Goal: Task Accomplishment & Management: Manage account settings

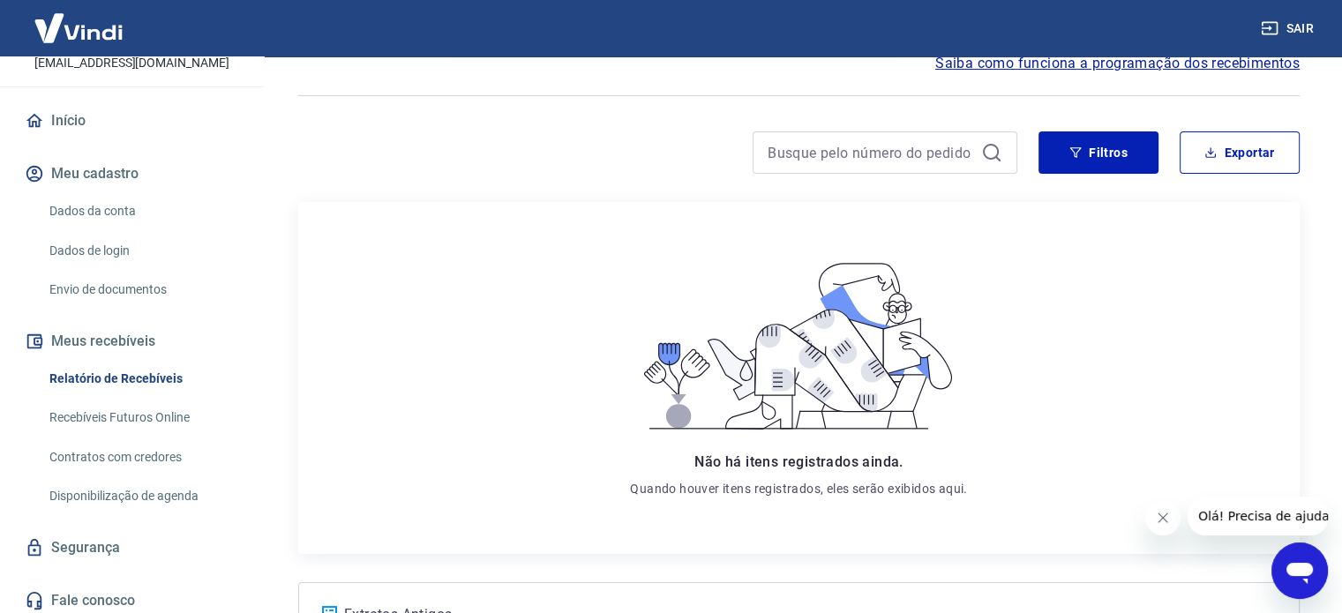
scroll to position [126, 0]
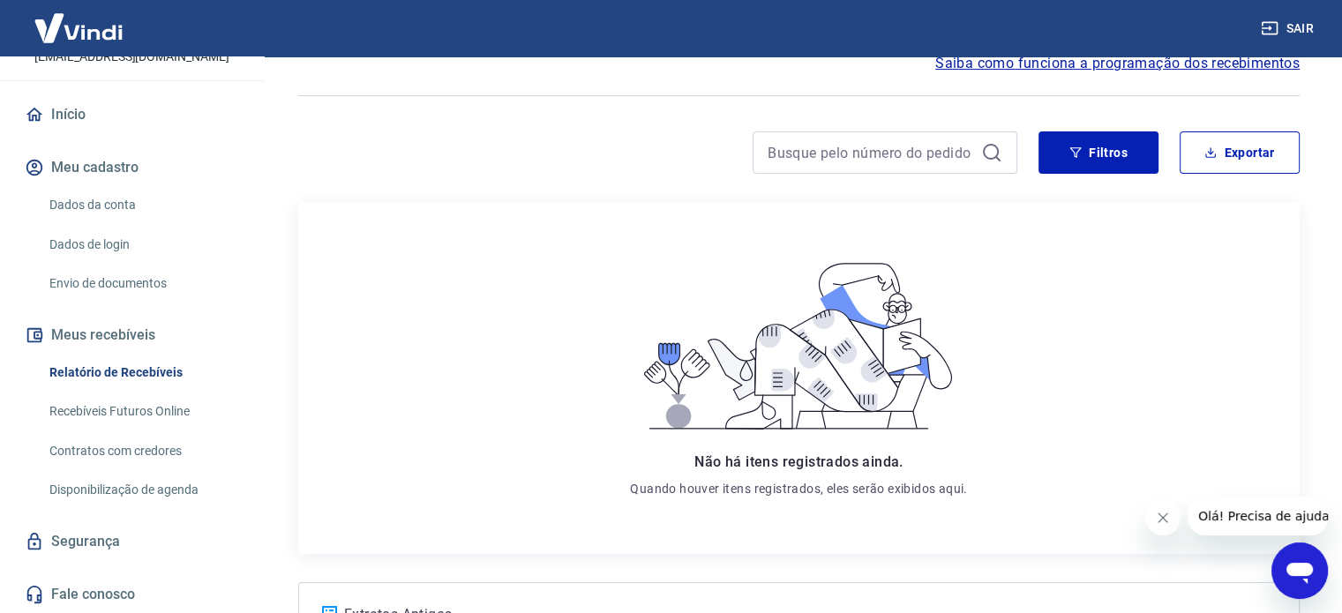
click at [175, 414] on link "Recebíveis Futuros Online" at bounding box center [142, 411] width 200 height 36
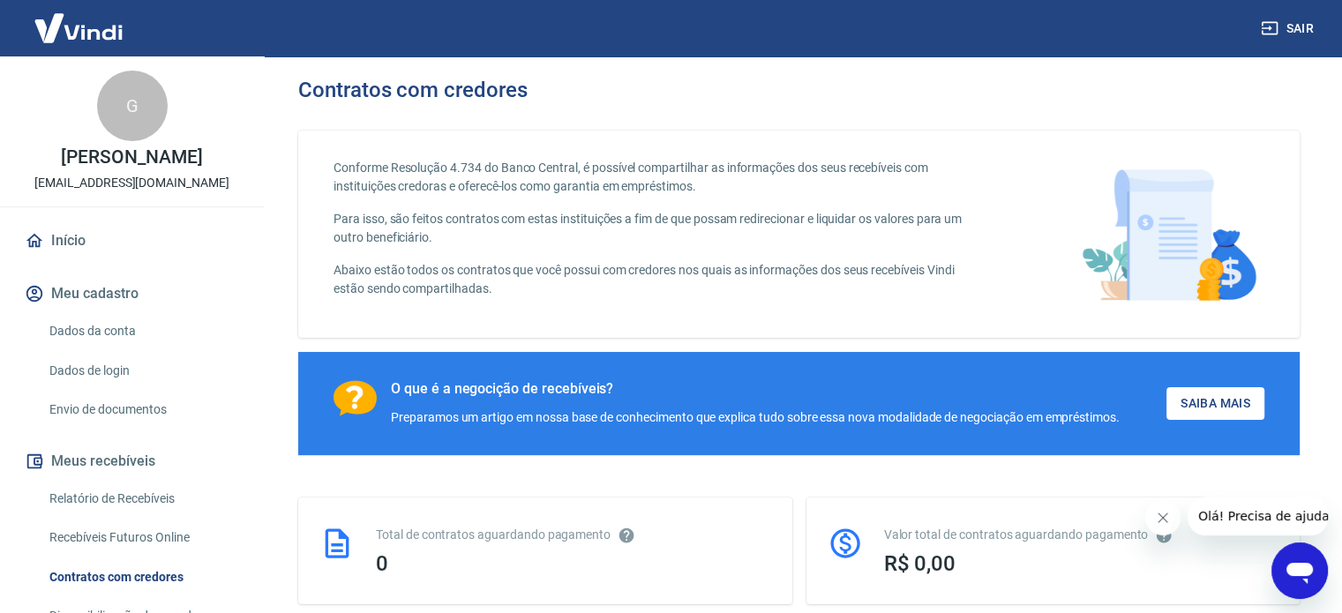
click at [96, 326] on link "Dados da conta" at bounding box center [142, 331] width 200 height 36
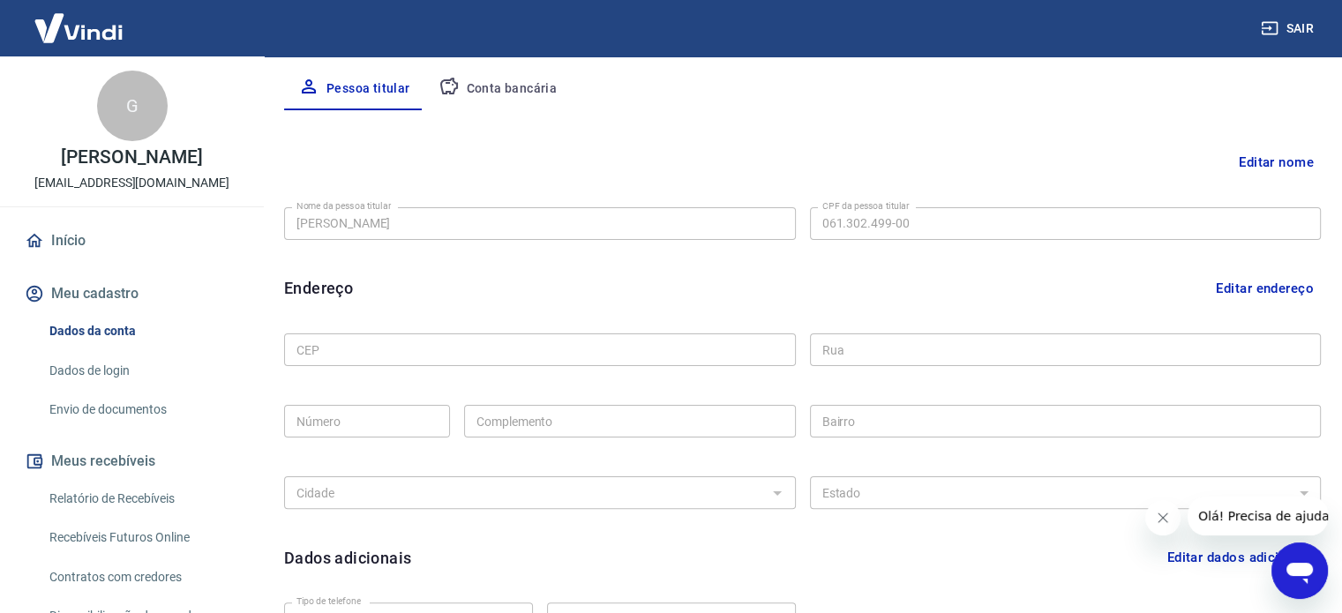
scroll to position [339, 0]
click at [1307, 278] on button "Editar endereço" at bounding box center [1265, 287] width 112 height 34
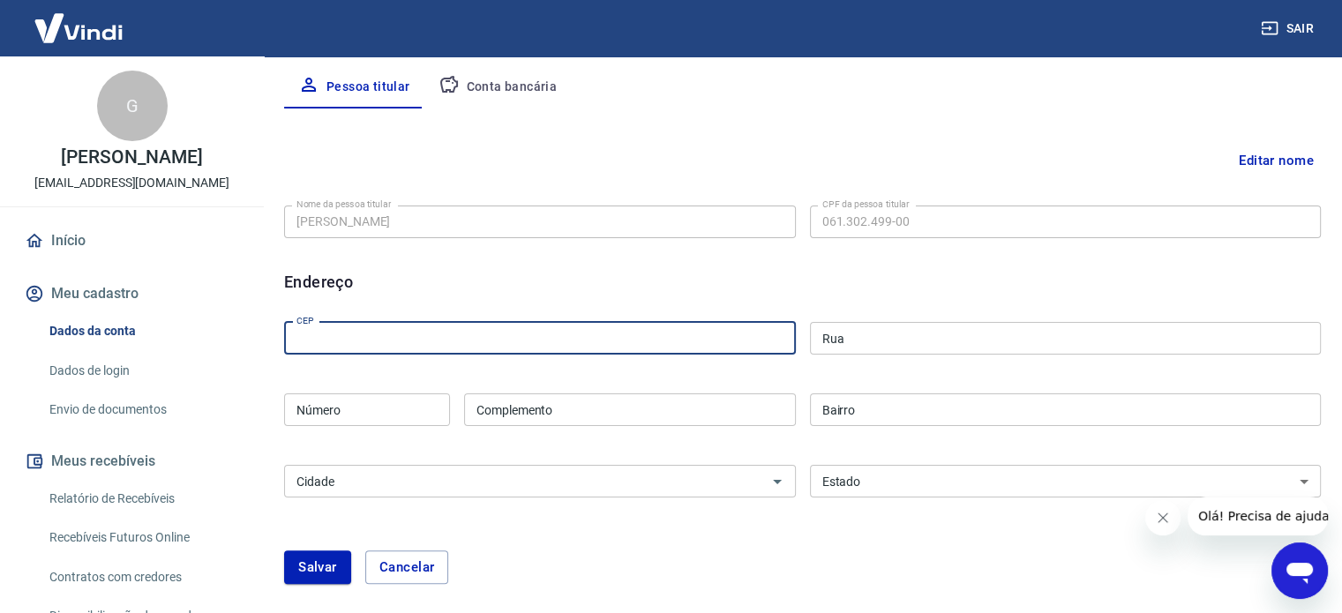
click at [546, 352] on input "CEP" at bounding box center [540, 338] width 512 height 33
type input "89124-000"
type input "Rua Pedro Maus"
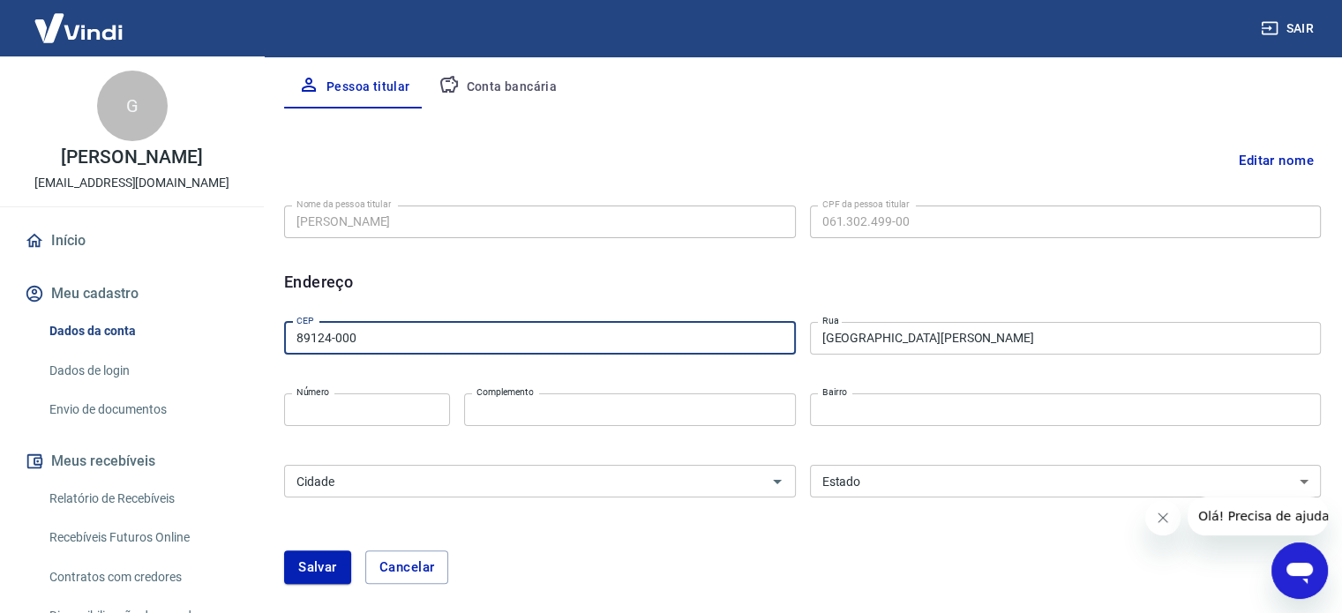
type input "2000"
type input "Empresa"
type input "Centro"
select select "SC"
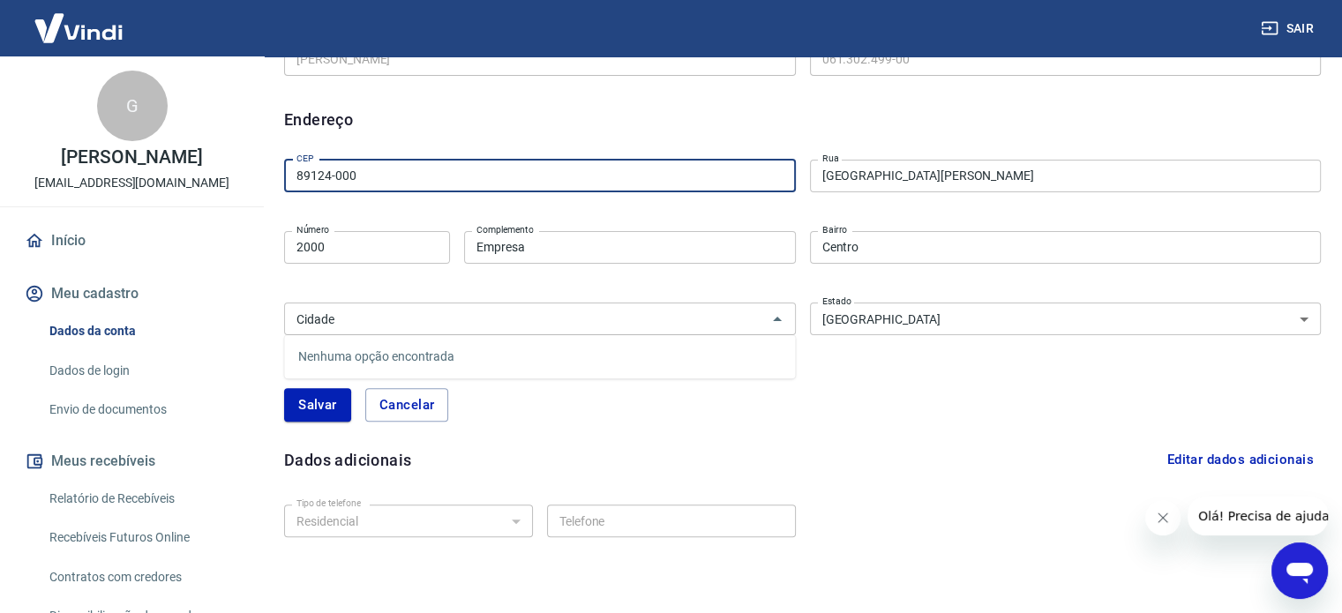
scroll to position [515, 0]
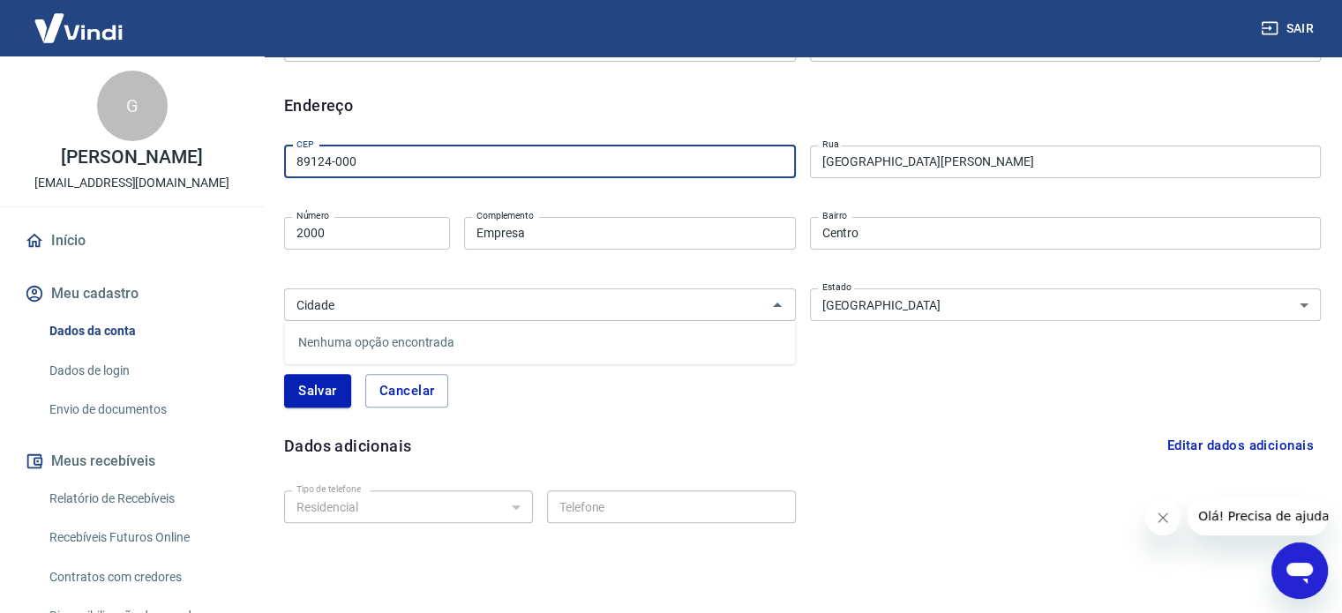
click at [303, 385] on button "Salvar" at bounding box center [317, 391] width 67 height 34
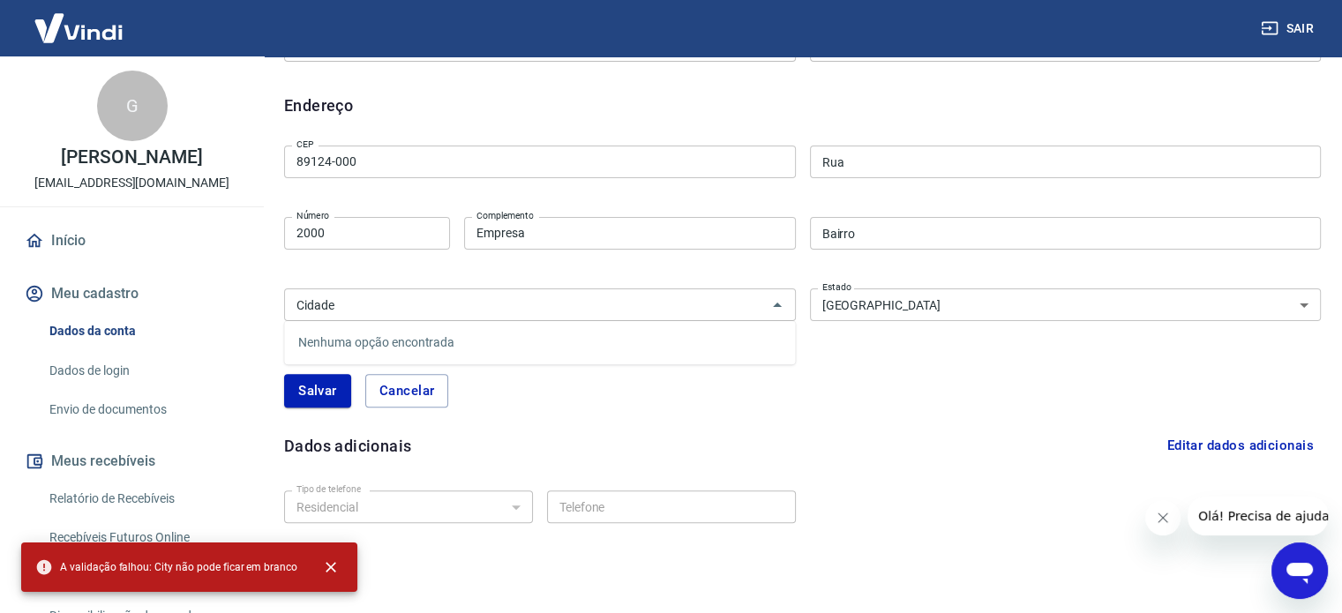
type input "Benedito Novo"
click at [404, 244] on input "2000" at bounding box center [367, 233] width 166 height 33
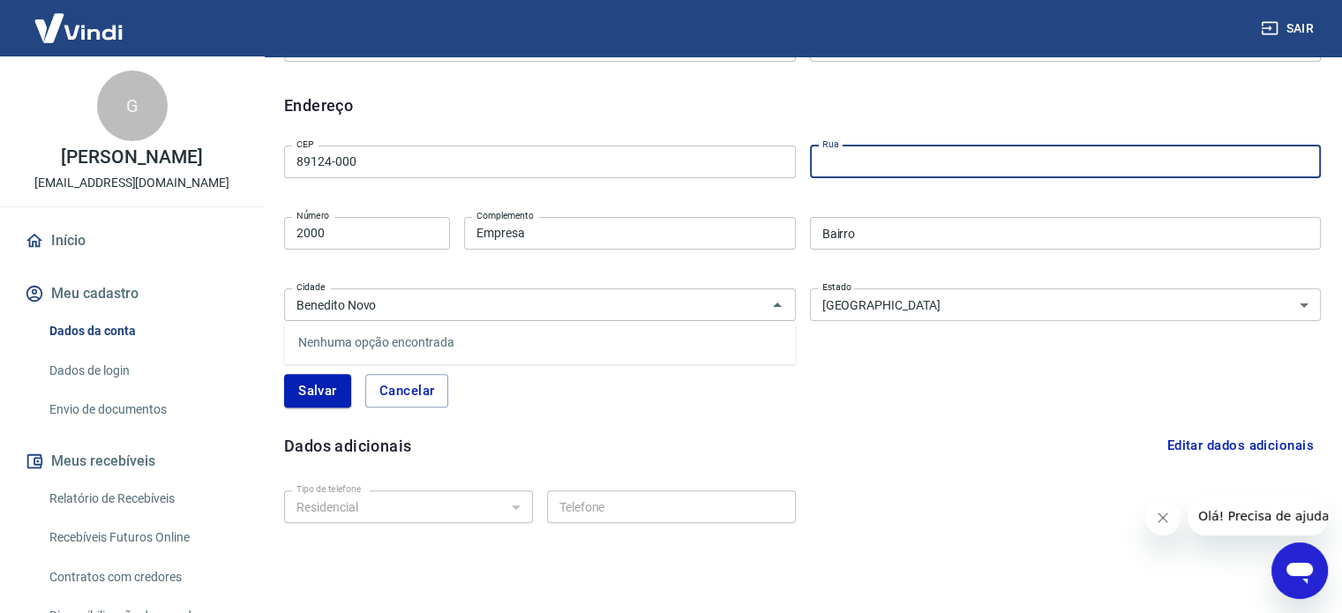
click at [912, 172] on input "Rua" at bounding box center [1066, 162] width 512 height 33
type input "Rua Pedro Maus"
type input "Centro"
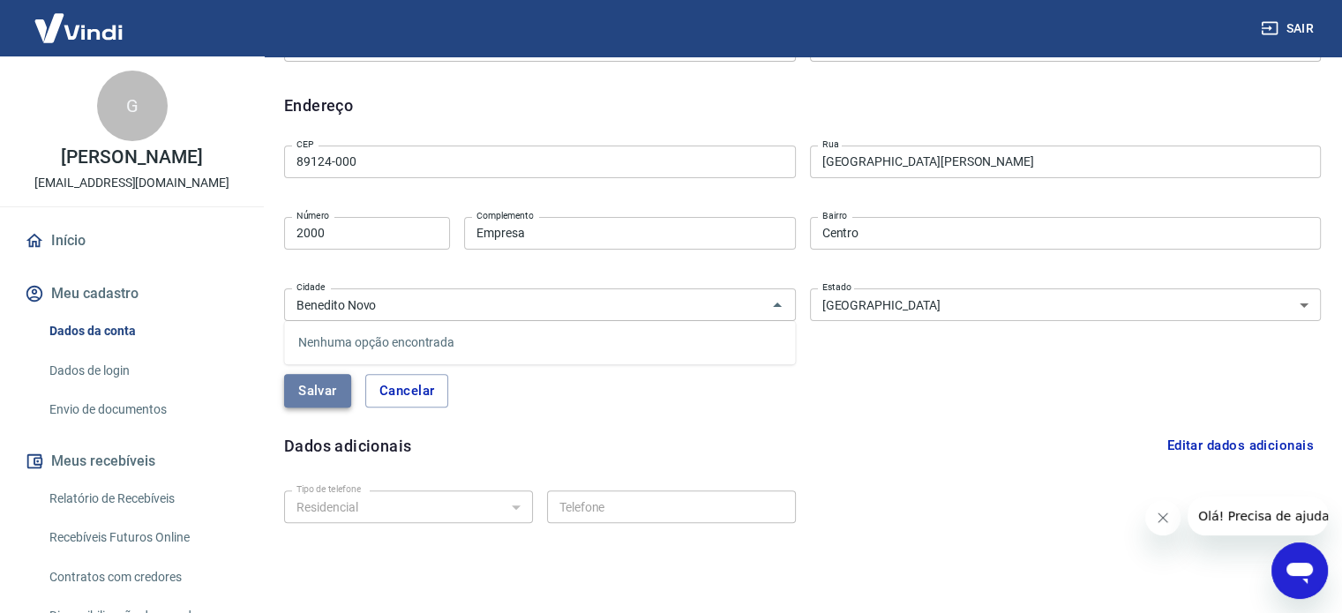
click at [309, 396] on button "Salvar" at bounding box center [317, 391] width 67 height 34
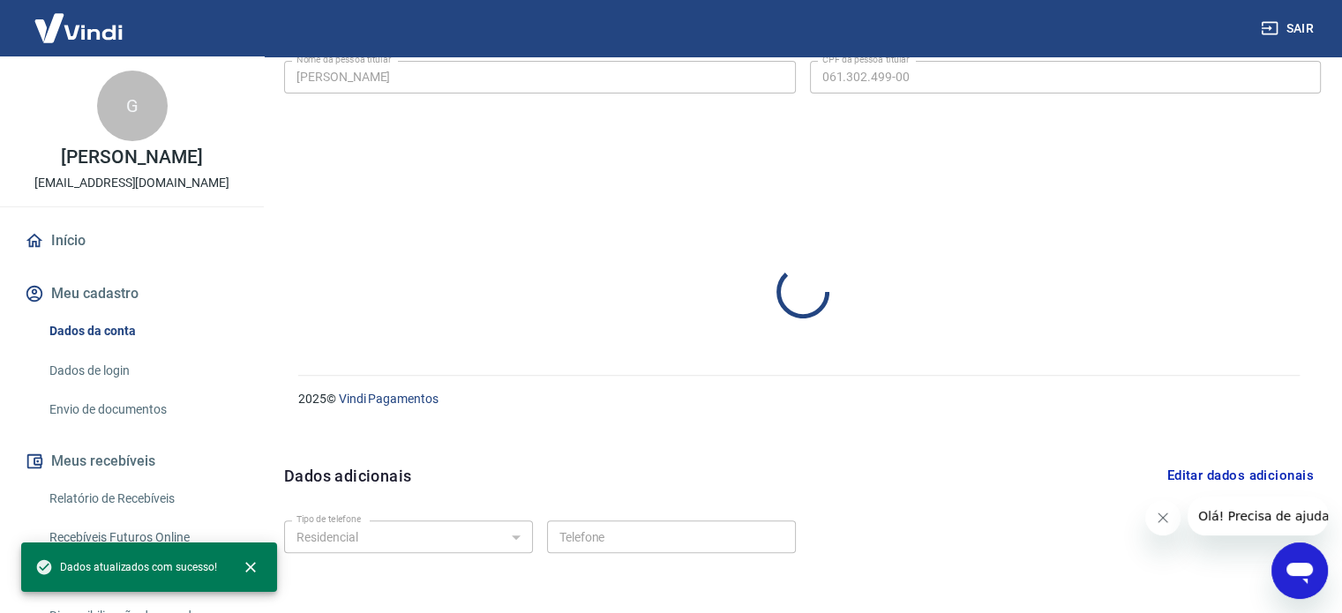
select select "SC"
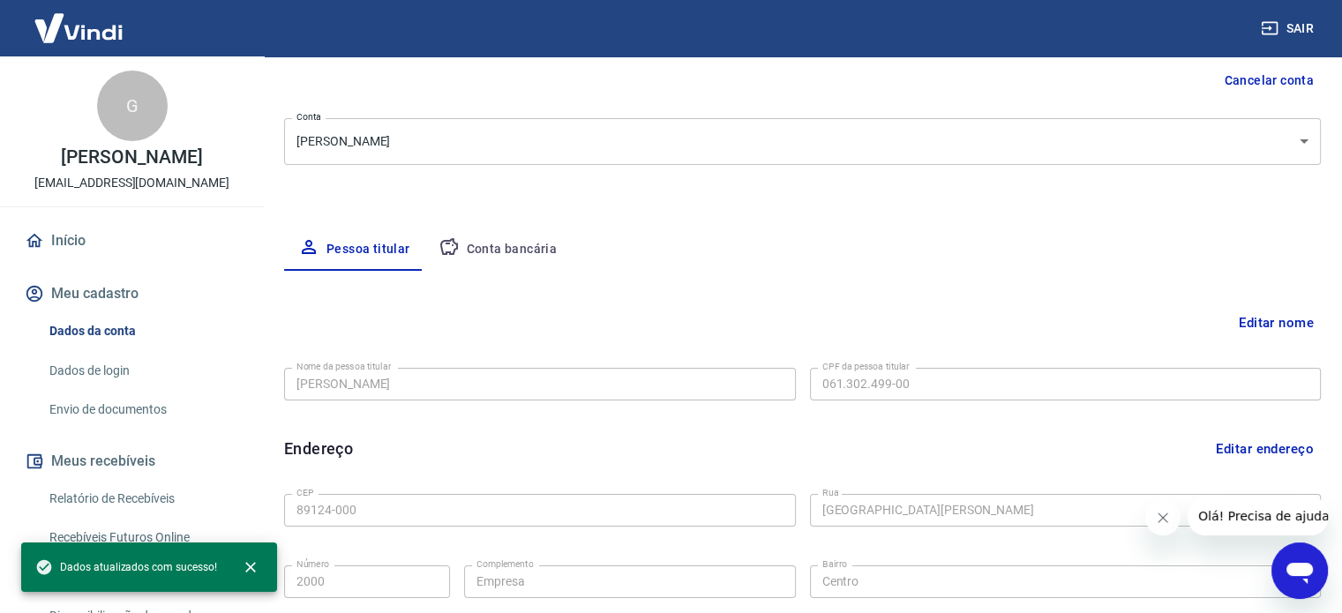
scroll to position [162, 0]
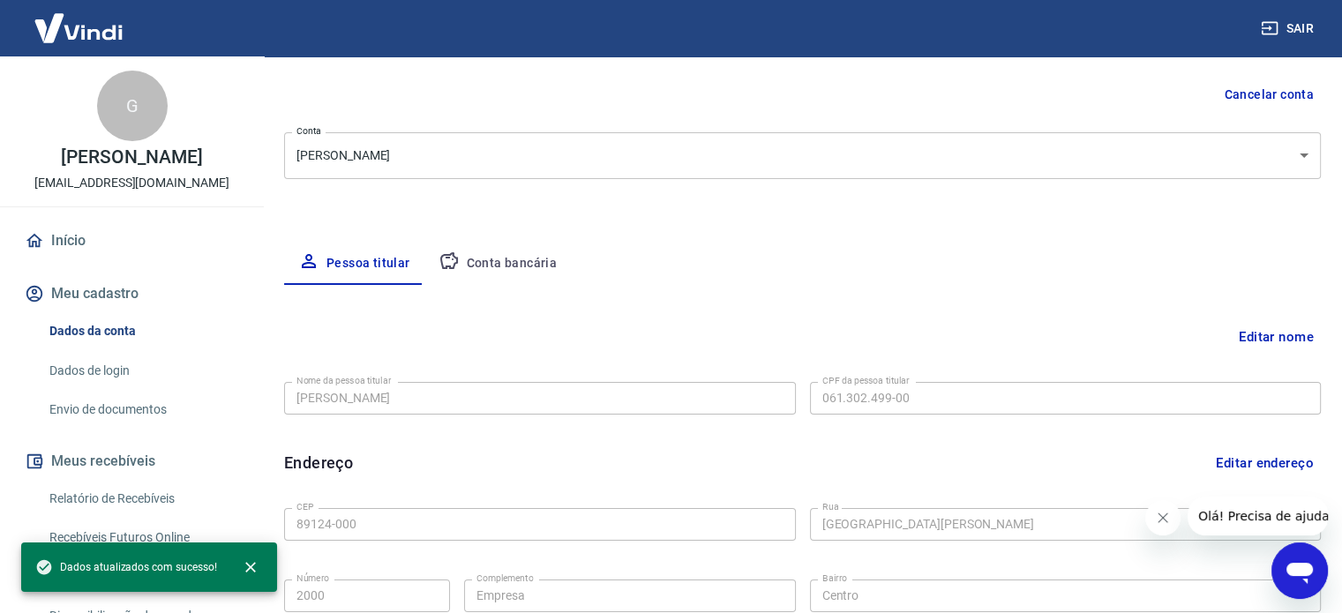
click at [506, 255] on button "Conta bancária" at bounding box center [497, 264] width 147 height 42
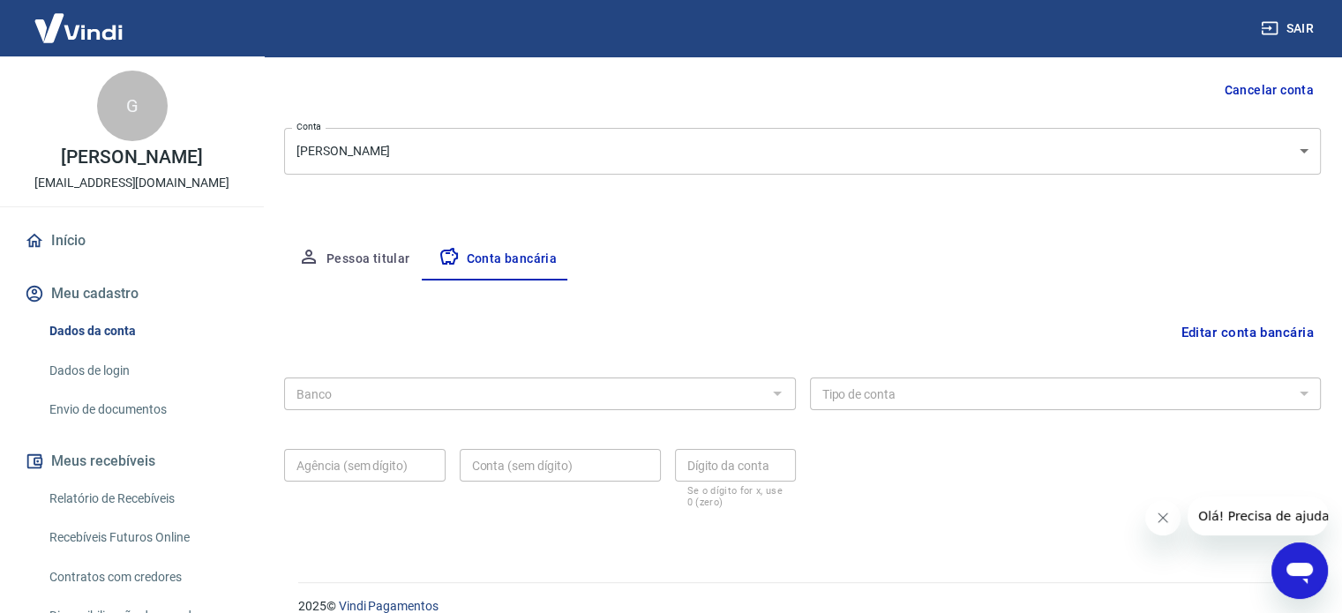
scroll to position [190, 0]
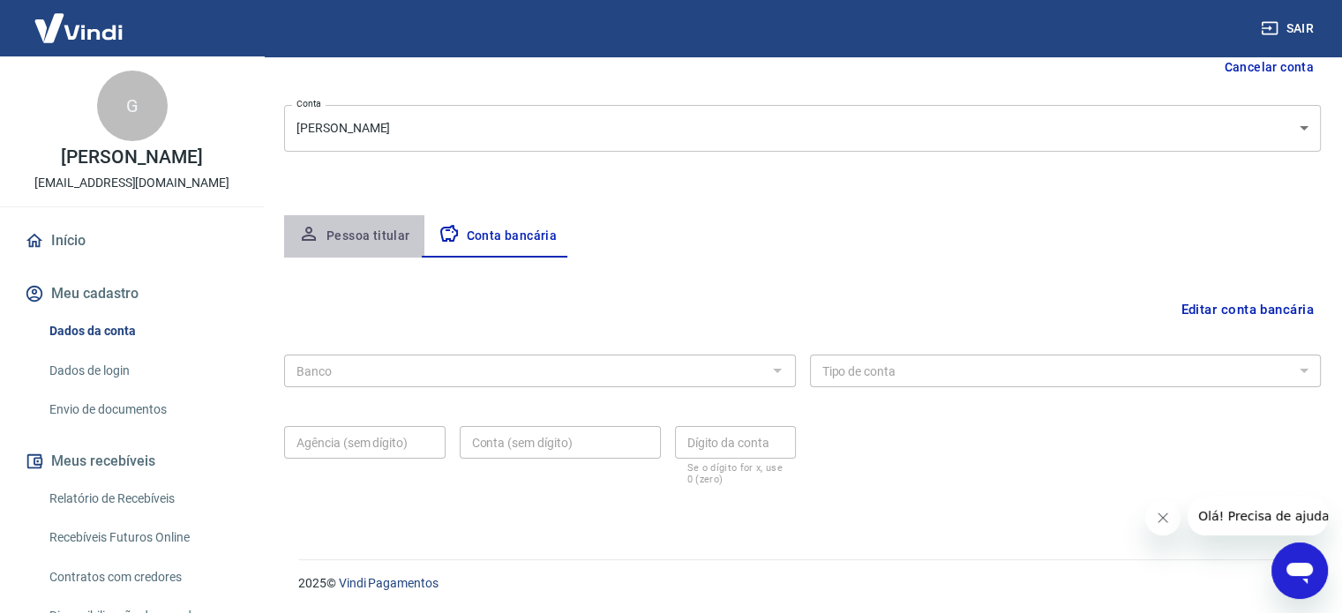
click at [356, 236] on button "Pessoa titular" at bounding box center [354, 236] width 140 height 42
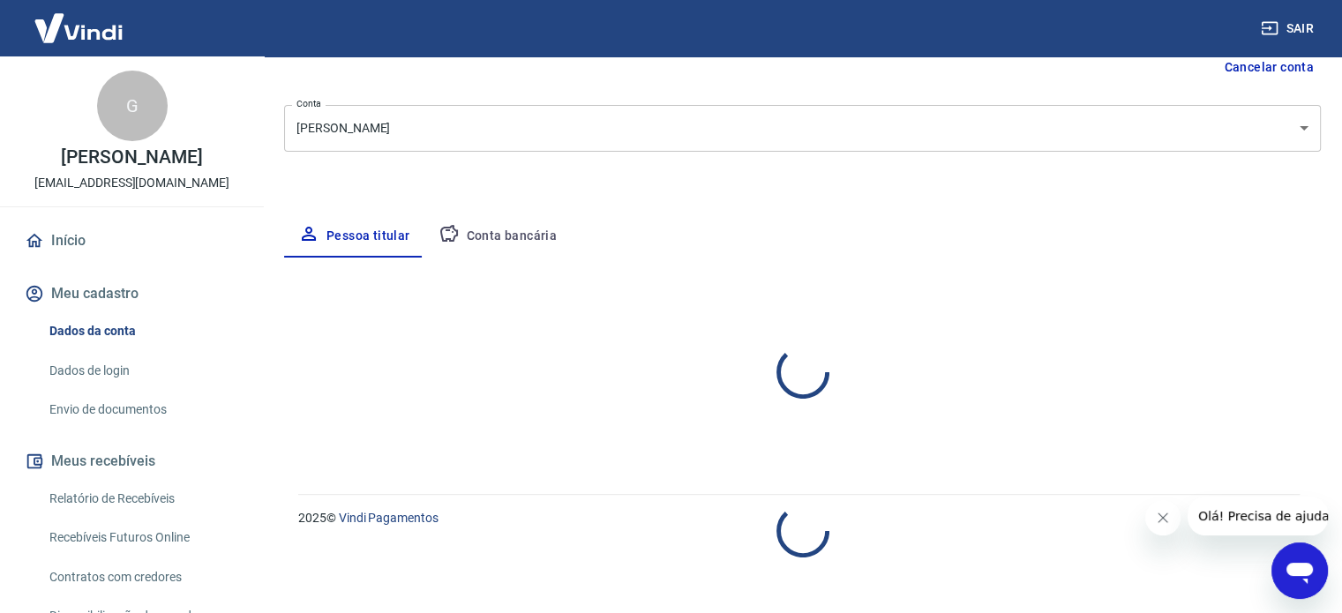
select select "SC"
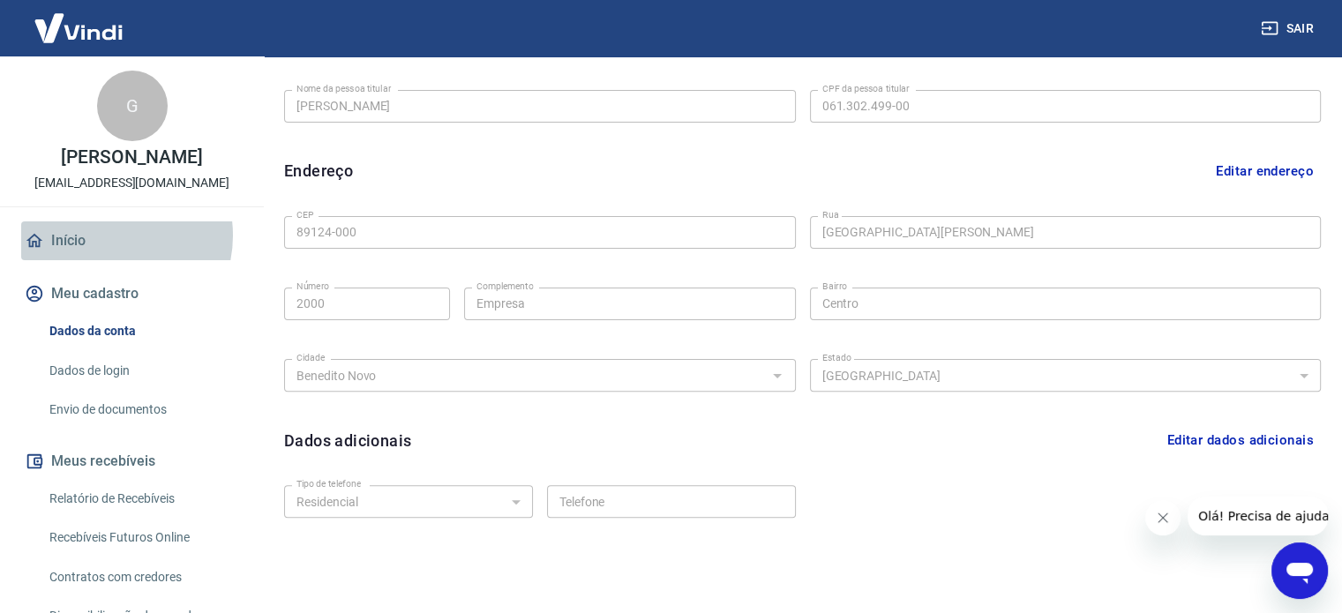
click at [106, 236] on link "Início" at bounding box center [131, 240] width 221 height 39
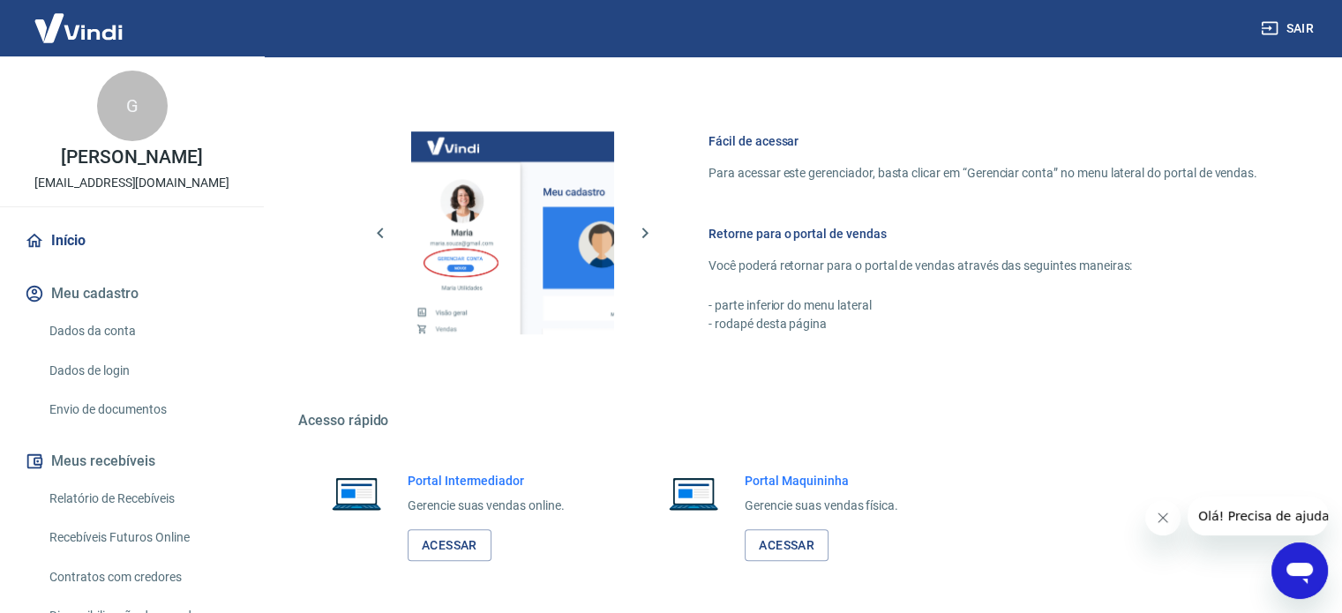
scroll to position [1067, 0]
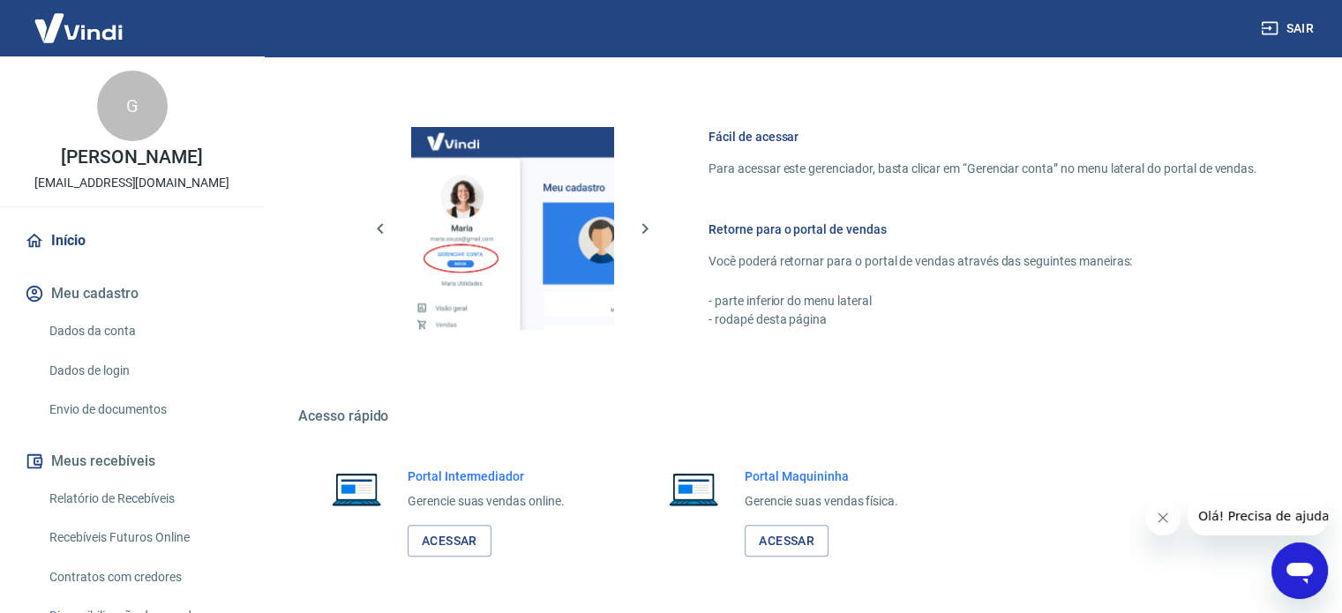
click at [88, 250] on link "Início" at bounding box center [131, 240] width 221 height 39
